Goal: Find contact information: Find contact information

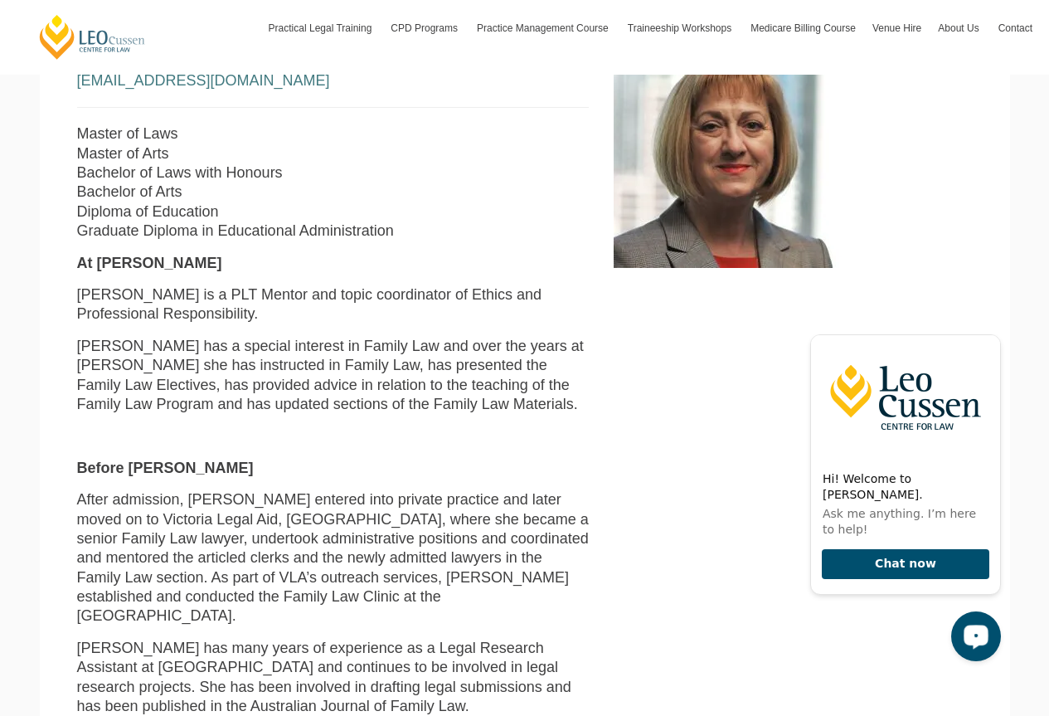
scroll to position [498, 0]
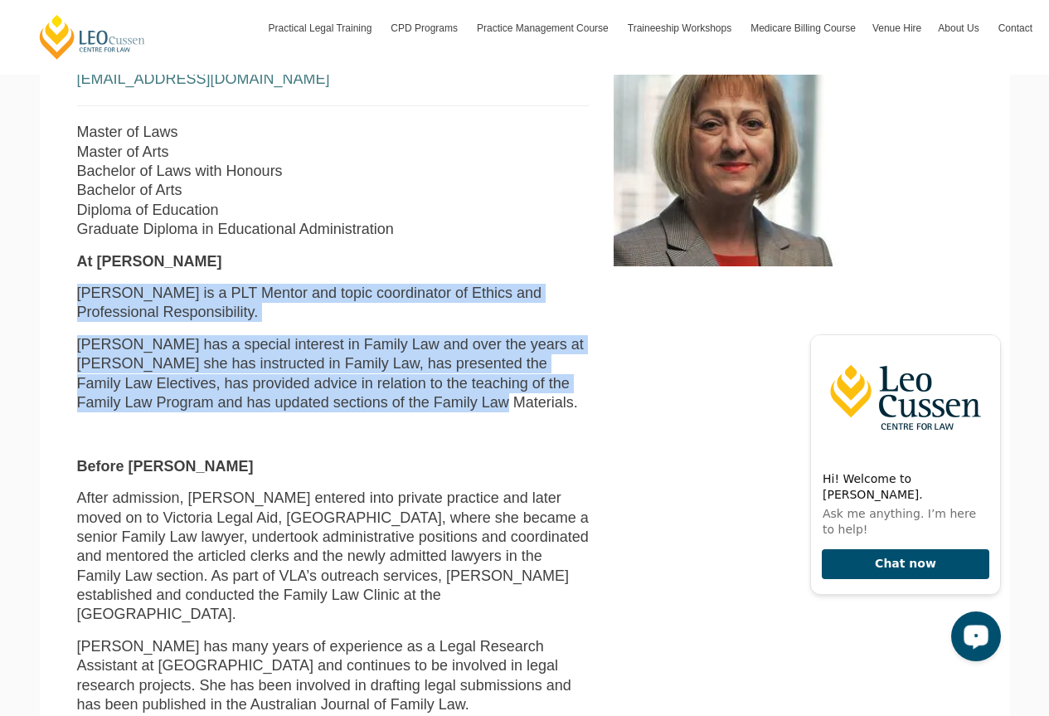
drag, startPoint x: 95, startPoint y: 294, endPoint x: 483, endPoint y: 393, distance: 400.5
click at [485, 401] on div "Mentor and Lawyer [EMAIL_ADDRESS][DOMAIN_NAME] Master of Laws Master of Arts Ba…" at bounding box center [333, 642] width 537 height 1208
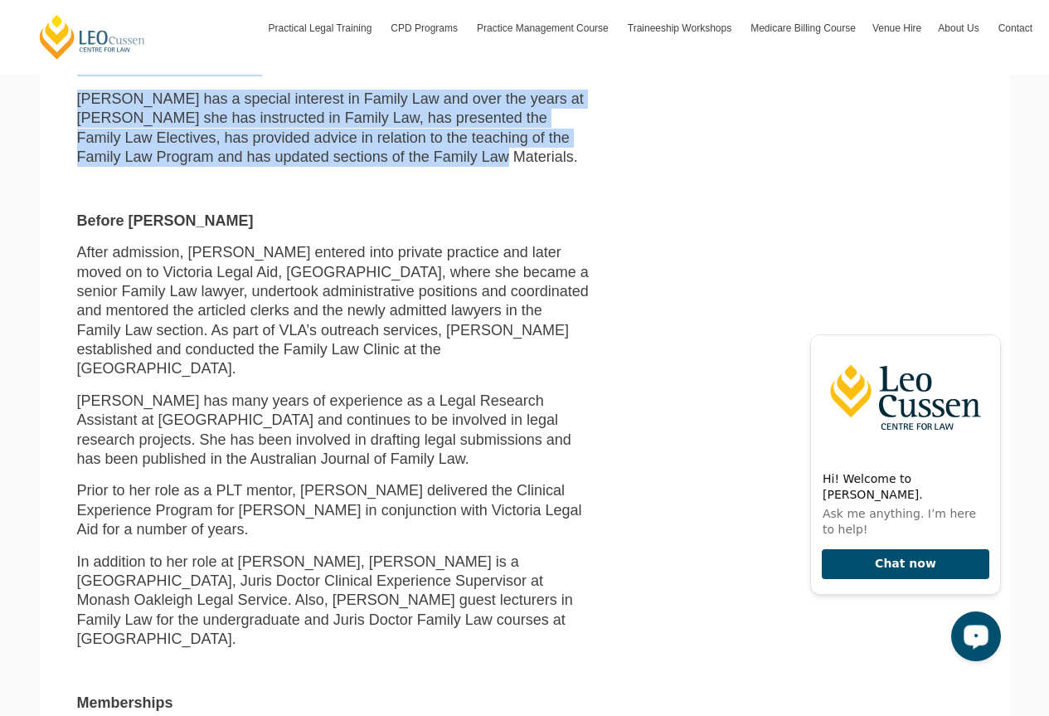
scroll to position [746, 0]
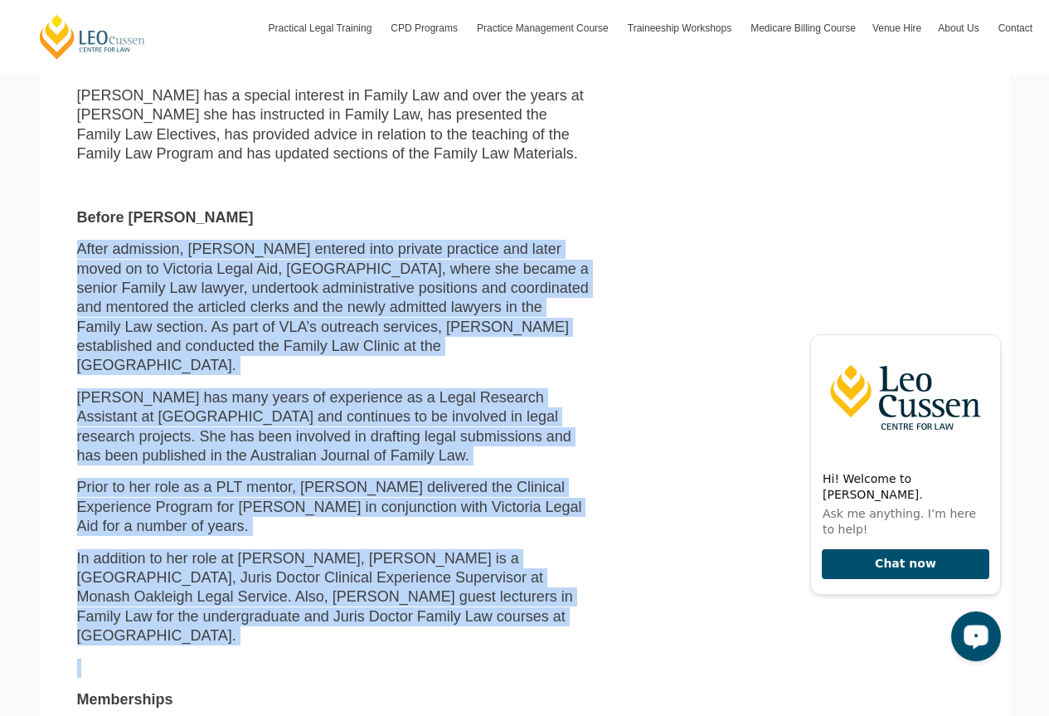
drag, startPoint x: 77, startPoint y: 254, endPoint x: 468, endPoint y: 612, distance: 530.0
click at [467, 619] on div "Mentor and Lawyer [EMAIL_ADDRESS][DOMAIN_NAME] Master of Laws Master of Arts Ba…" at bounding box center [333, 393] width 537 height 1208
click at [449, 602] on p "In addition to her role at [PERSON_NAME], [PERSON_NAME] is a [GEOGRAPHIC_DATA],…" at bounding box center [333, 597] width 512 height 97
drag, startPoint x: 143, startPoint y: 302, endPoint x: 416, endPoint y: 587, distance: 394.7
click at [416, 592] on div "Mentor and Lawyer [EMAIL_ADDRESS][DOMAIN_NAME] Master of Laws Master of Arts Ba…" at bounding box center [333, 393] width 537 height 1208
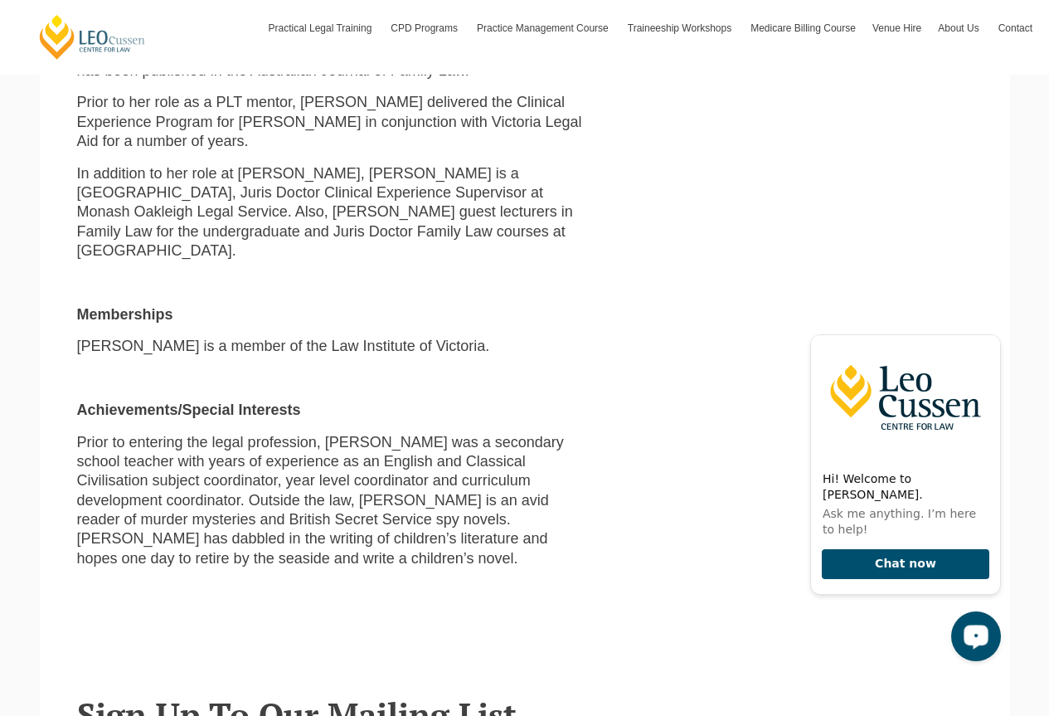
scroll to position [1161, 0]
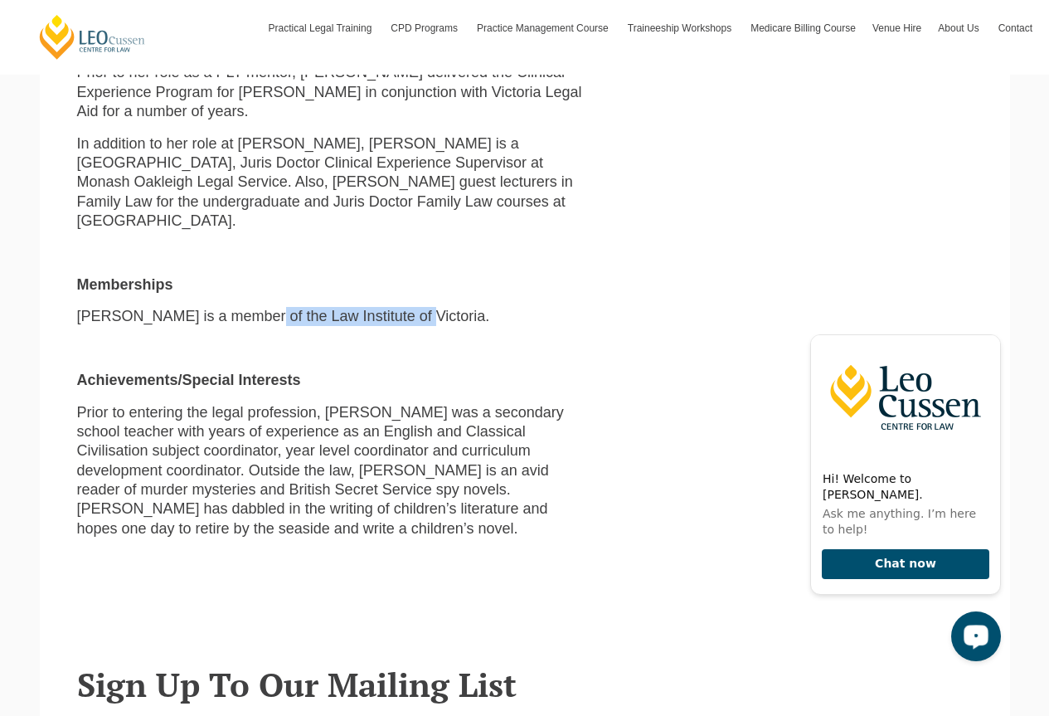
drag, startPoint x: 249, startPoint y: 288, endPoint x: 399, endPoint y: 289, distance: 150.1
click at [399, 307] on p "[PERSON_NAME] is a member of the Law Institute of Victoria." at bounding box center [333, 316] width 512 height 19
copy p "Law Institute of Victoria"
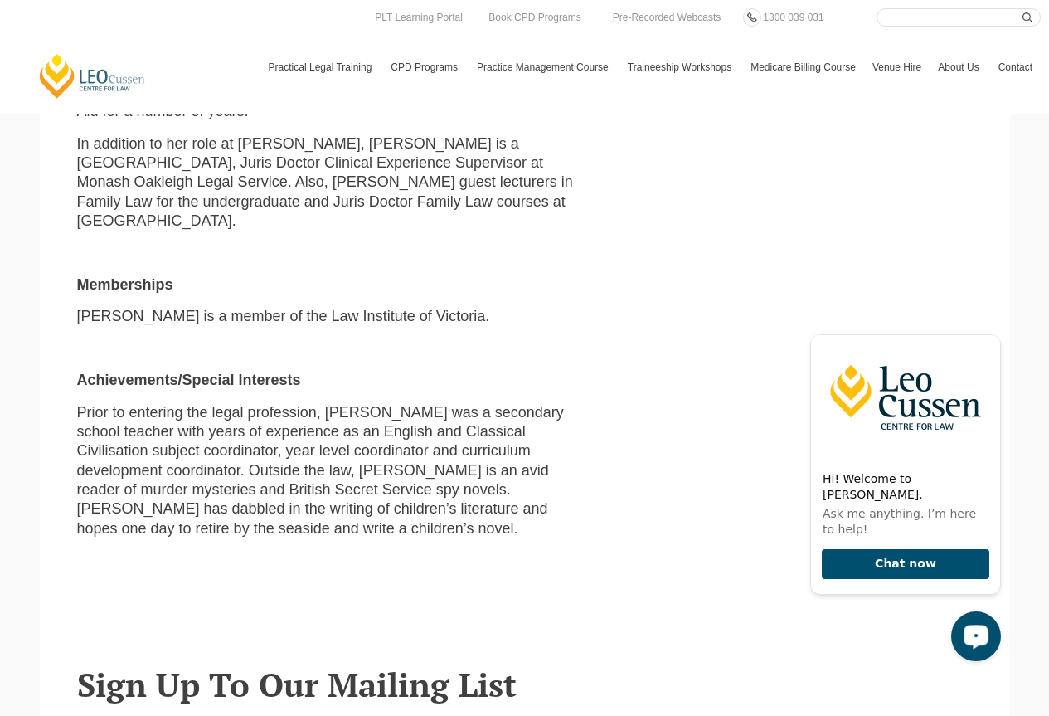
click at [163, 307] on p "[PERSON_NAME] is a member of the Law Institute of Victoria." at bounding box center [333, 316] width 512 height 19
copy p "member"
click at [0, 476] on div "[PERSON_NAME] Centre for Law Search here Practical Legal Training Our Practical…" at bounding box center [524, 326] width 1049 height 2974
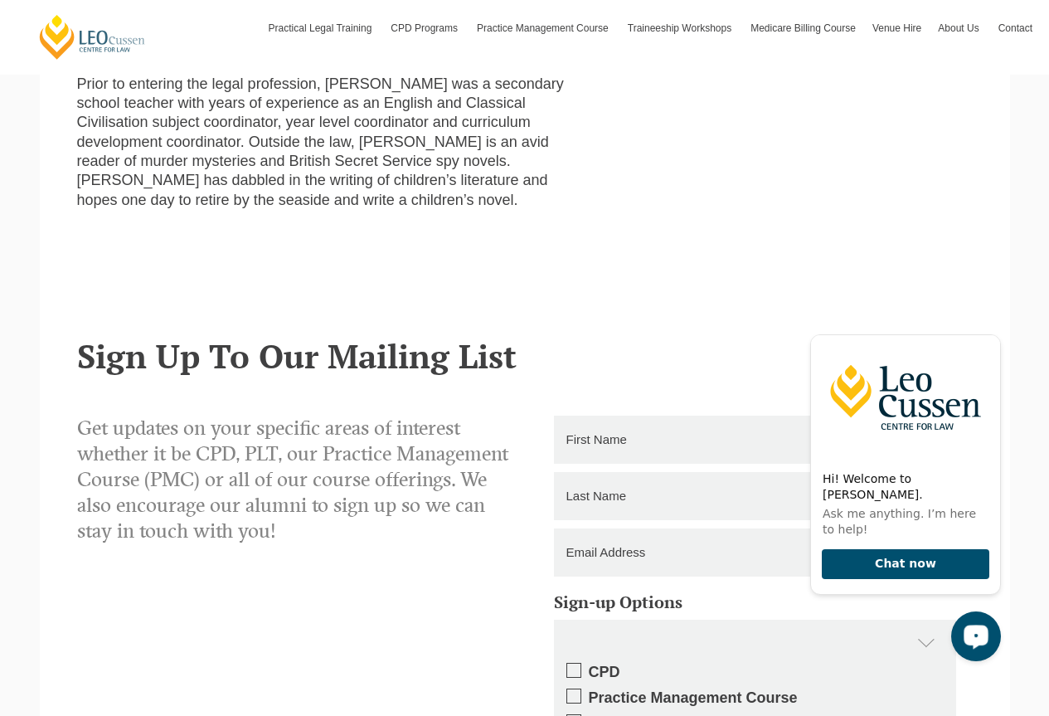
scroll to position [1493, 0]
